Goal: Navigation & Orientation: Find specific page/section

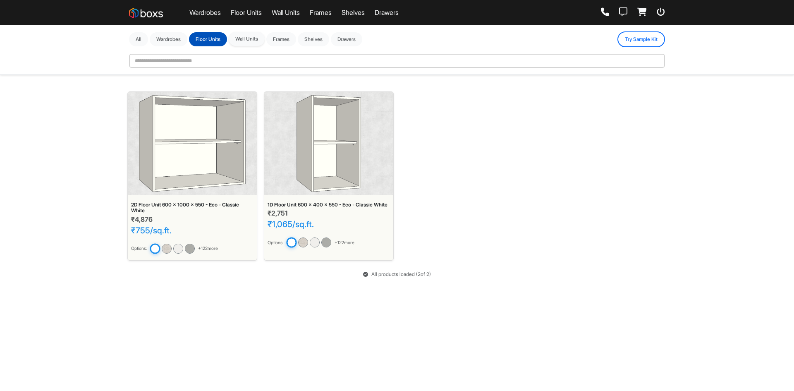
click at [264, 38] on button "Wall Units" at bounding box center [247, 39] width 36 height 14
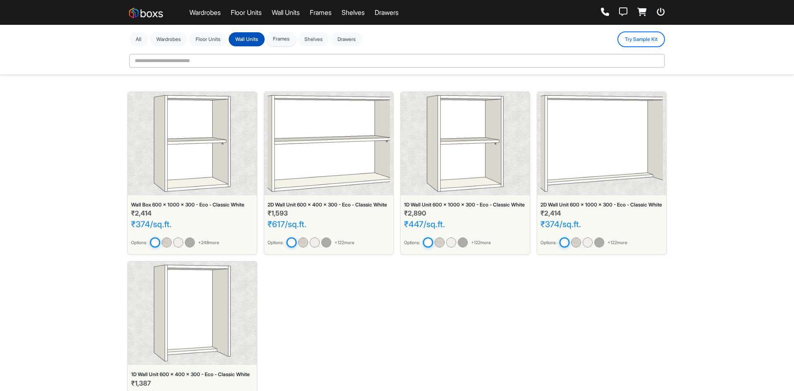
click at [288, 45] on button "Frames" at bounding box center [281, 39] width 30 height 14
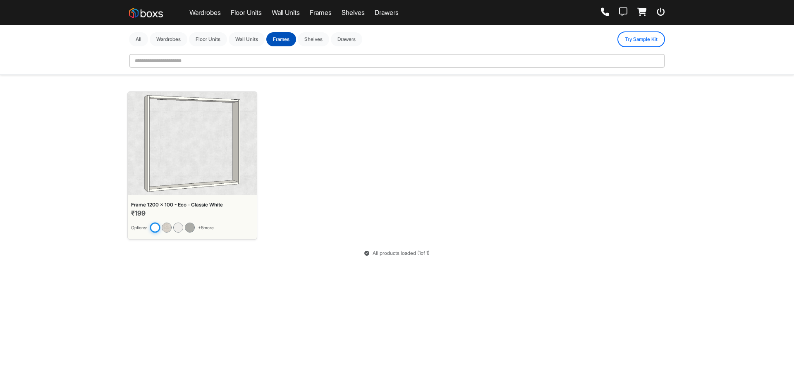
click at [178, 165] on img at bounding box center [192, 143] width 96 height 97
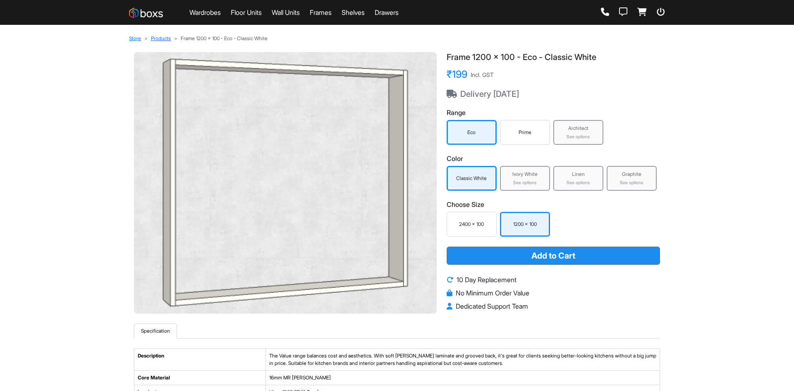
click at [485, 228] on div "2400 x 100" at bounding box center [471, 224] width 50 height 25
click at [491, 227] on div "1200 x 100" at bounding box center [472, 223] width 46 height 7
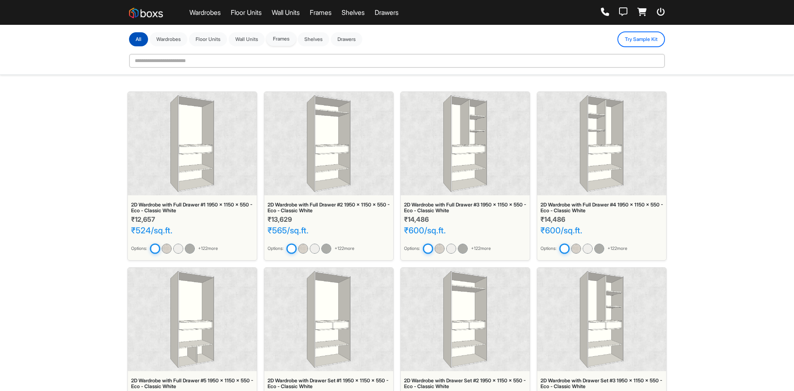
click at [292, 43] on button "Frames" at bounding box center [281, 39] width 30 height 14
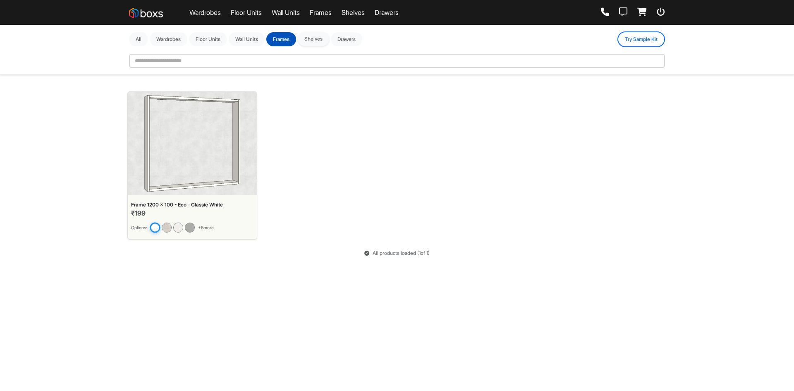
click at [312, 40] on button "Shelves" at bounding box center [313, 39] width 31 height 14
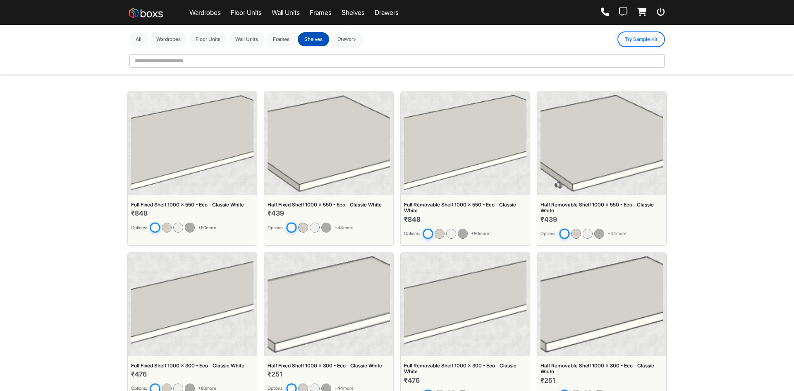
click at [349, 43] on button "Drawers" at bounding box center [346, 39] width 31 height 14
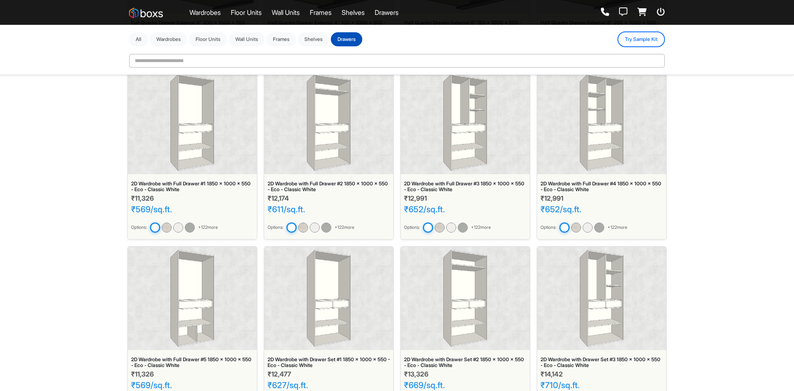
scroll to position [1320, 0]
